Goal: Task Accomplishment & Management: Use online tool/utility

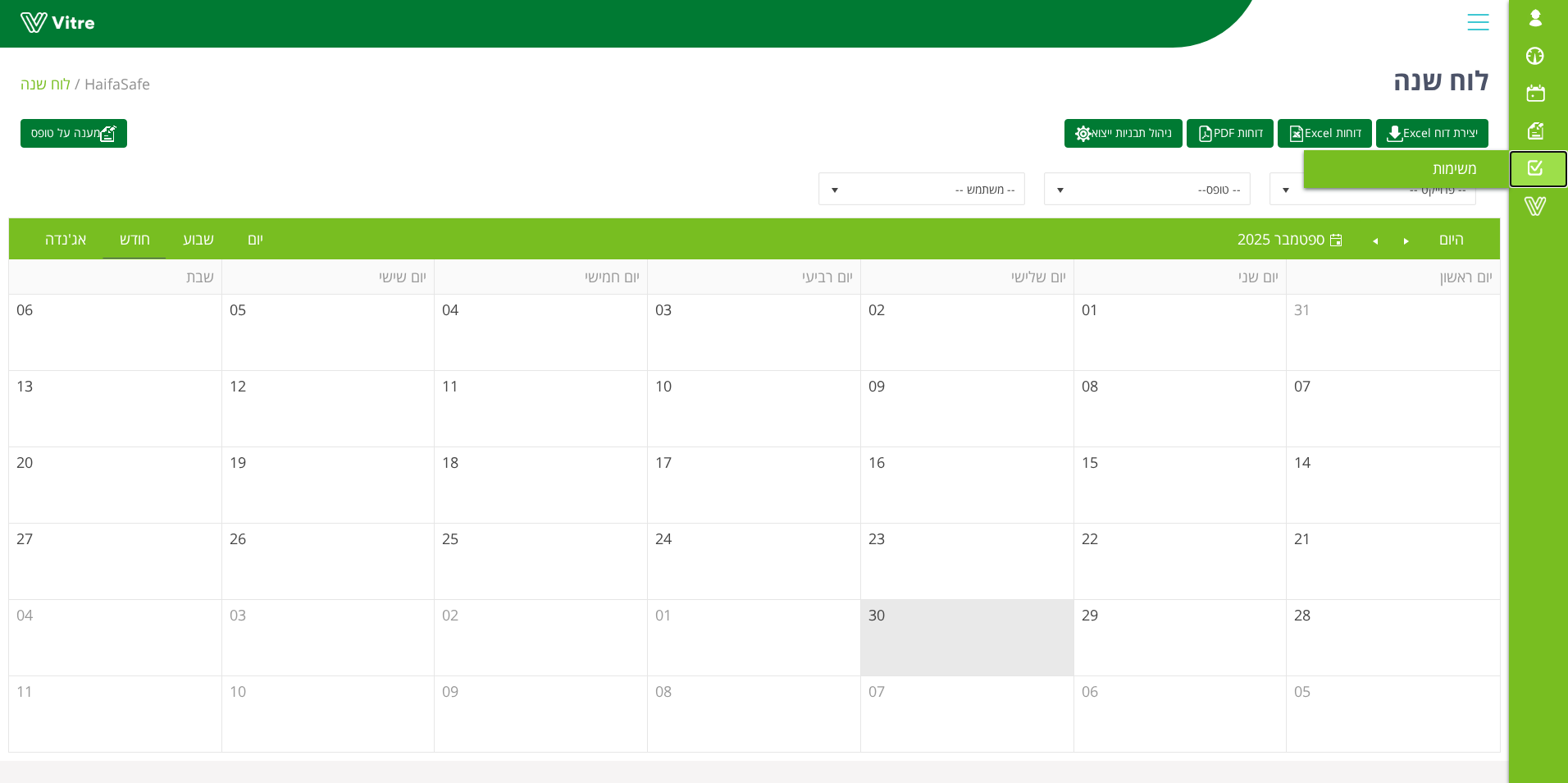
click at [1534, 167] on span at bounding box center [1535, 168] width 41 height 19
click at [1384, 185] on span "-- פרוייקט --" at bounding box center [1388, 188] width 176 height 30
click at [1199, 192] on span "-- טופס--" at bounding box center [1162, 188] width 176 height 30
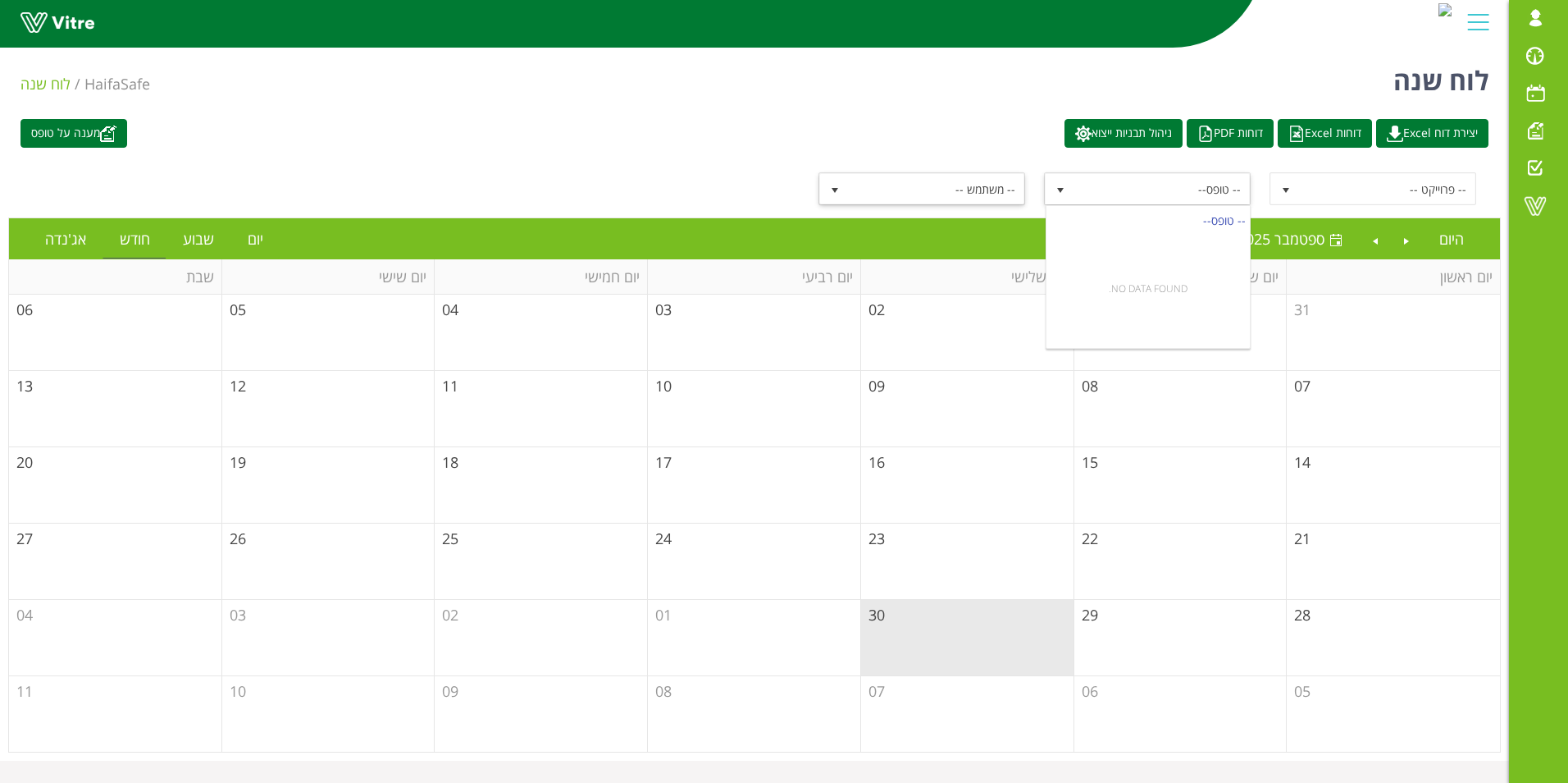
click at [984, 183] on span "-- משתמש --" at bounding box center [937, 188] width 176 height 30
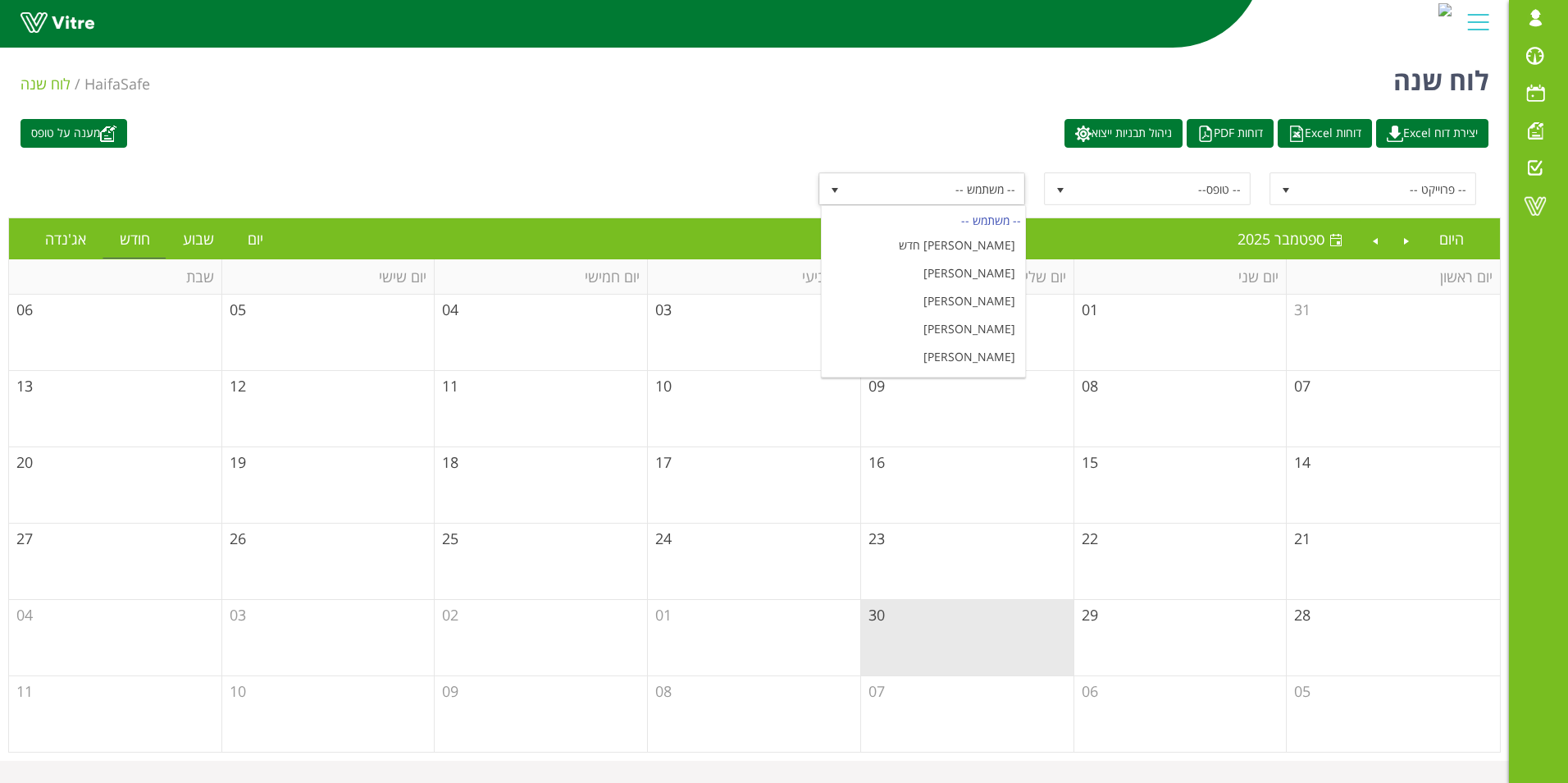
click at [986, 183] on span "-- משתמש --" at bounding box center [937, 188] width 176 height 30
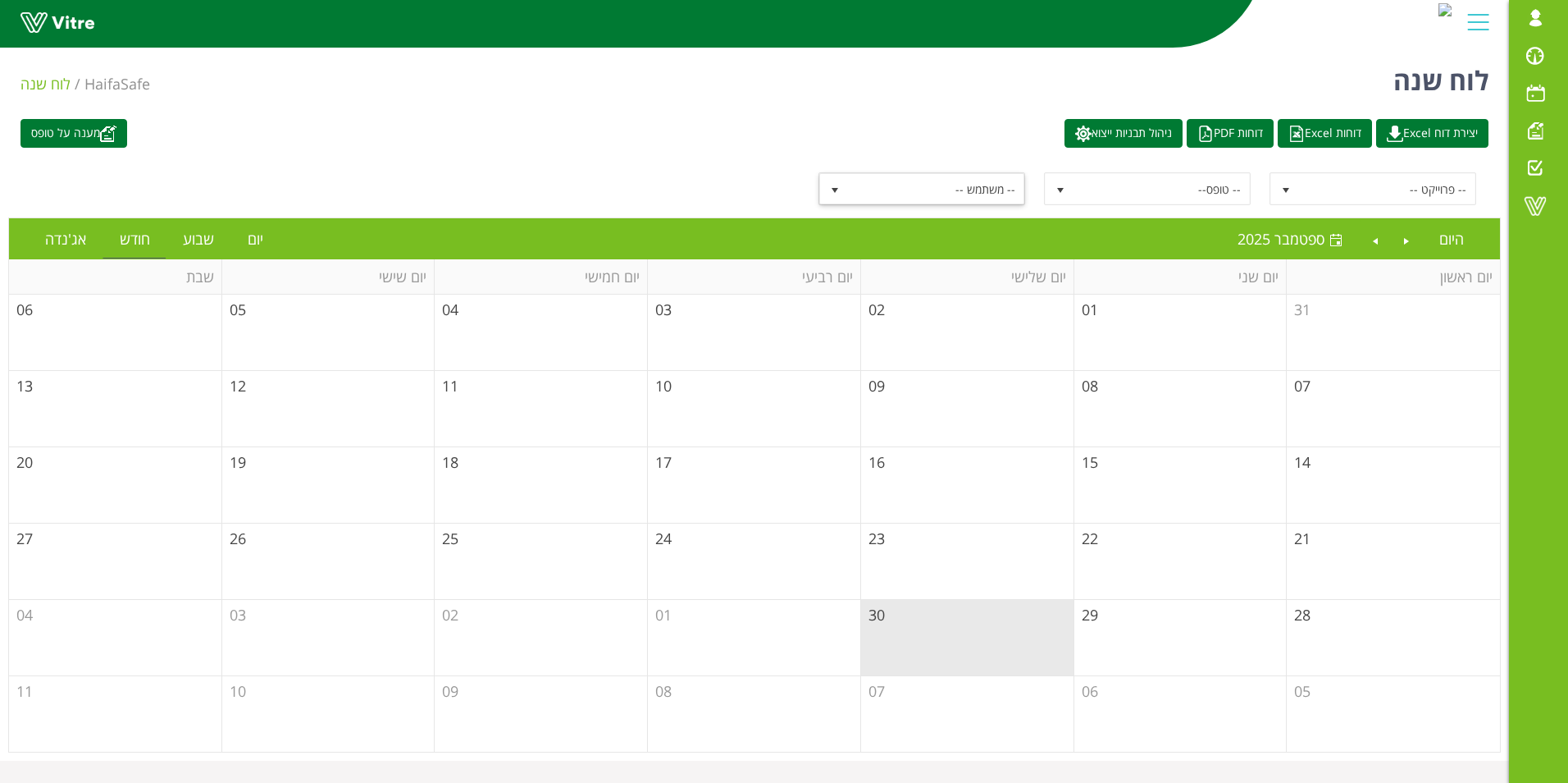
click at [970, 151] on div "מענה על טופס יצירת דוח Excel דוחות Excel דוחות PDF ניהול תבניות ייצוא -- פרוייק…" at bounding box center [755, 435] width 1509 height 650
click at [69, 128] on link "מענה על טופס" at bounding box center [73, 133] width 106 height 29
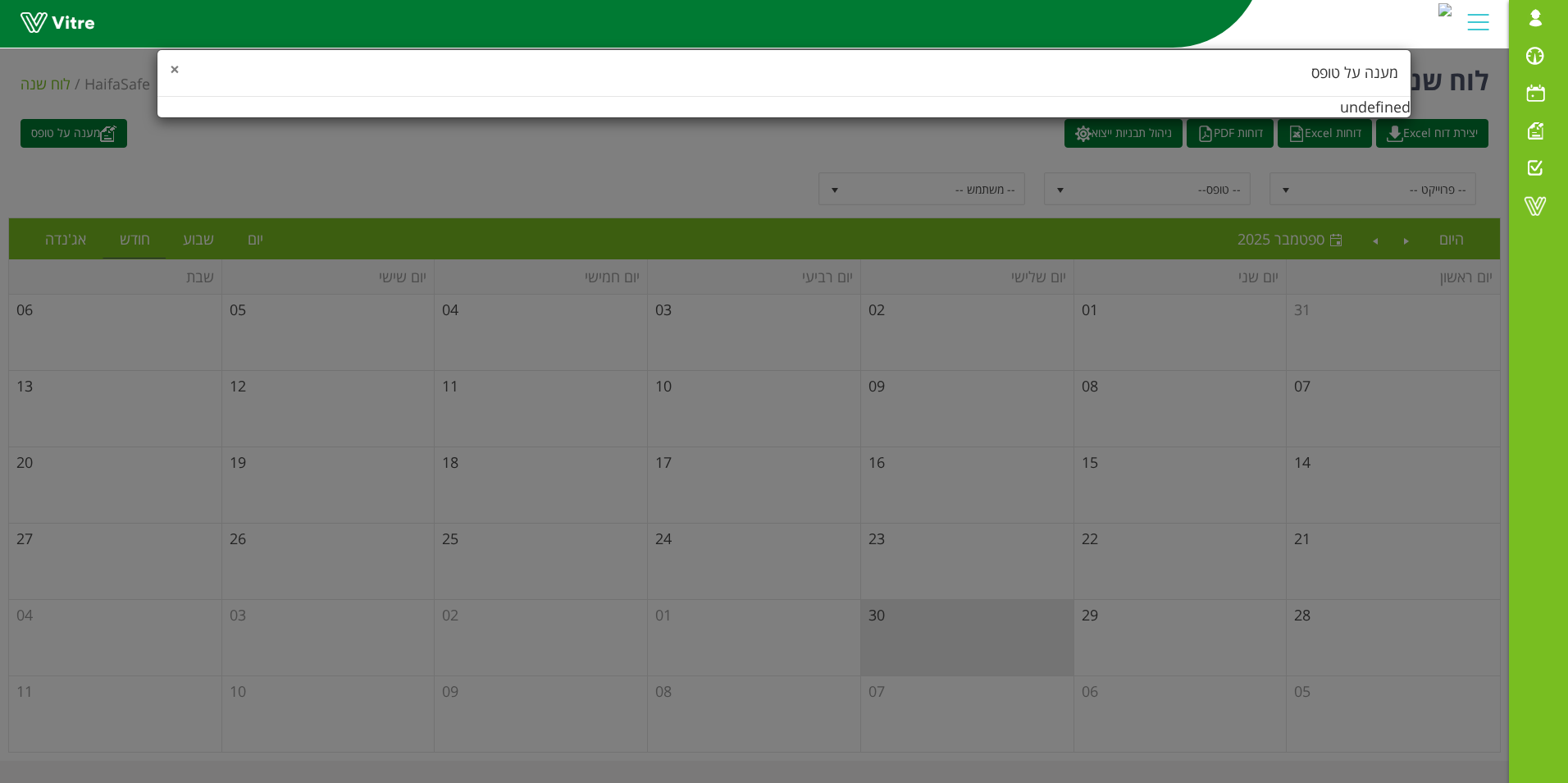
click at [177, 69] on span "×" at bounding box center [175, 69] width 10 height 23
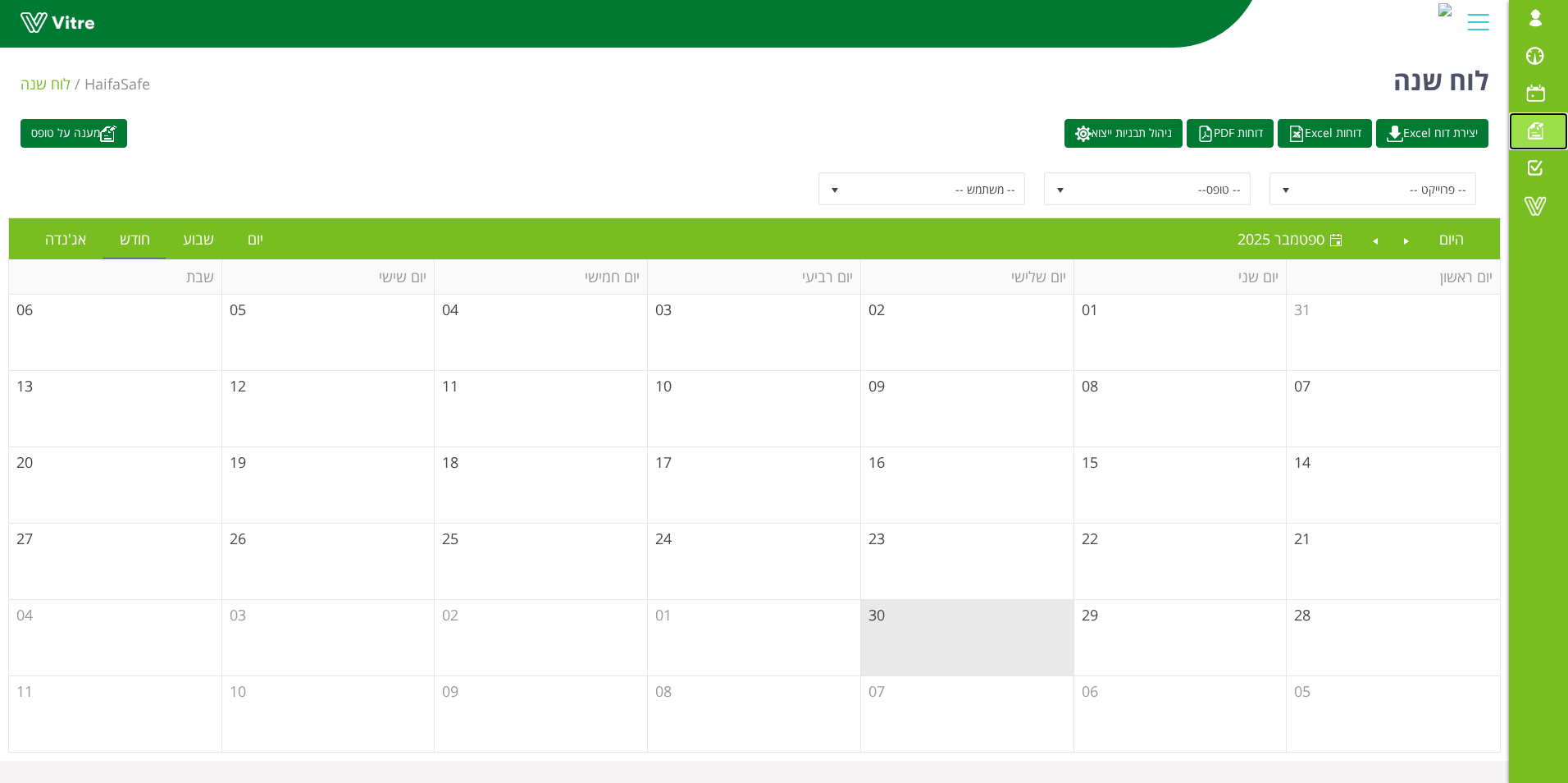
click at [1539, 132] on span at bounding box center [1535, 130] width 41 height 19
click at [1531, 52] on span at bounding box center [1535, 56] width 41 height 19
click at [1281, 196] on span "select" at bounding box center [1286, 190] width 14 height 14
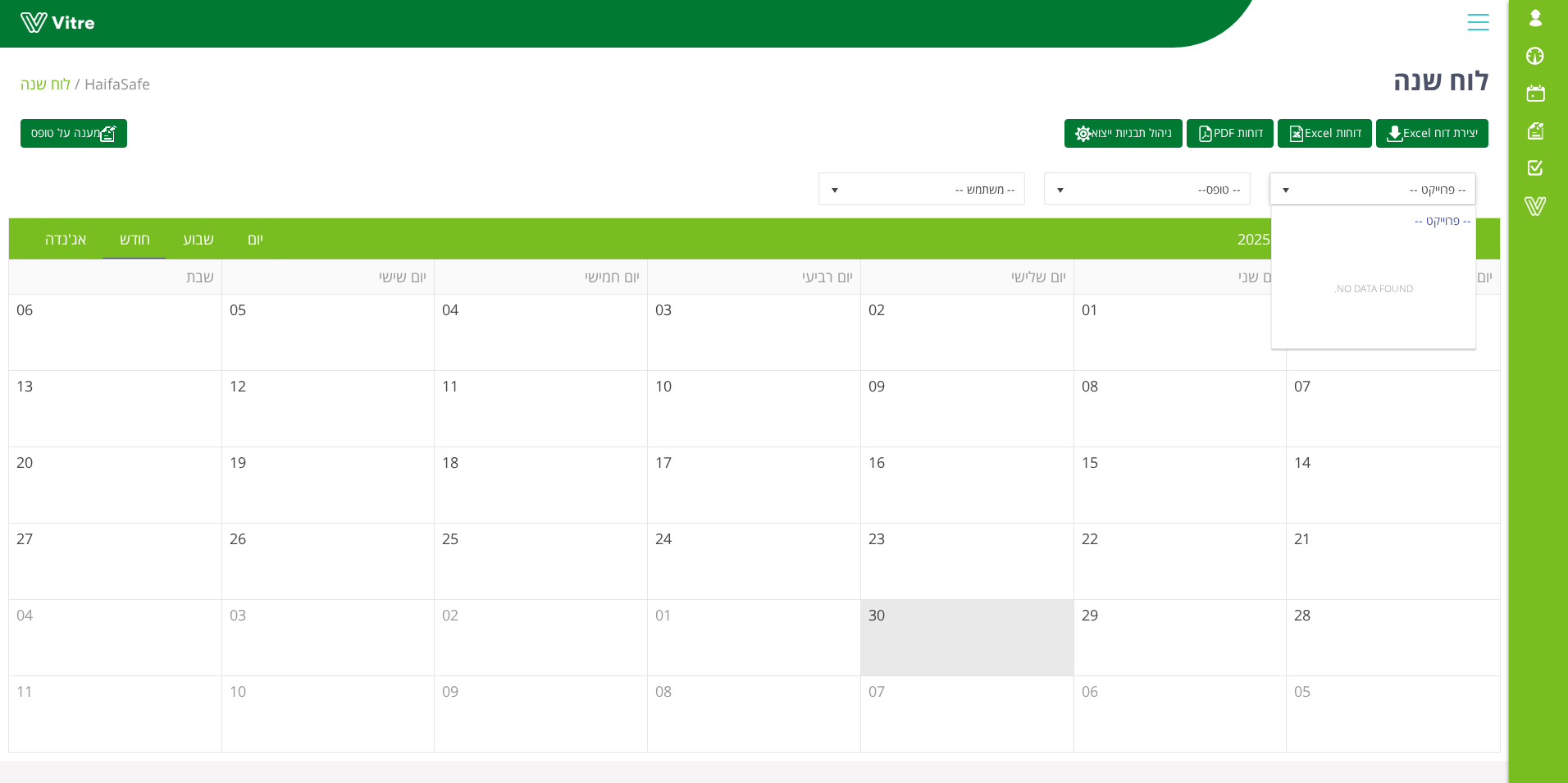
click at [1281, 194] on span "select" at bounding box center [1286, 190] width 14 height 14
